Goal: Transaction & Acquisition: Book appointment/travel/reservation

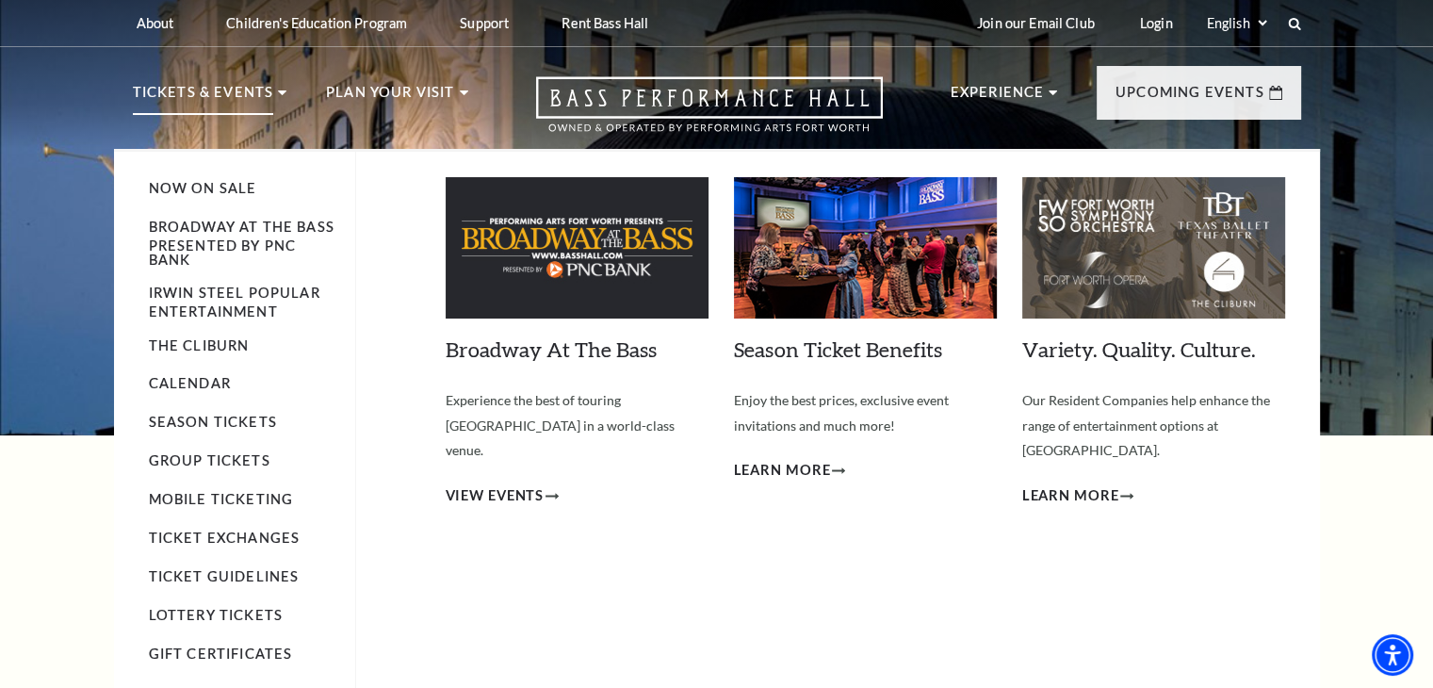
click at [219, 91] on p "Tickets & Events" at bounding box center [203, 98] width 141 height 34
click at [617, 251] on img at bounding box center [577, 247] width 263 height 141
click at [532, 484] on span "View Events" at bounding box center [495, 496] width 99 height 24
